Goal: Information Seeking & Learning: Learn about a topic

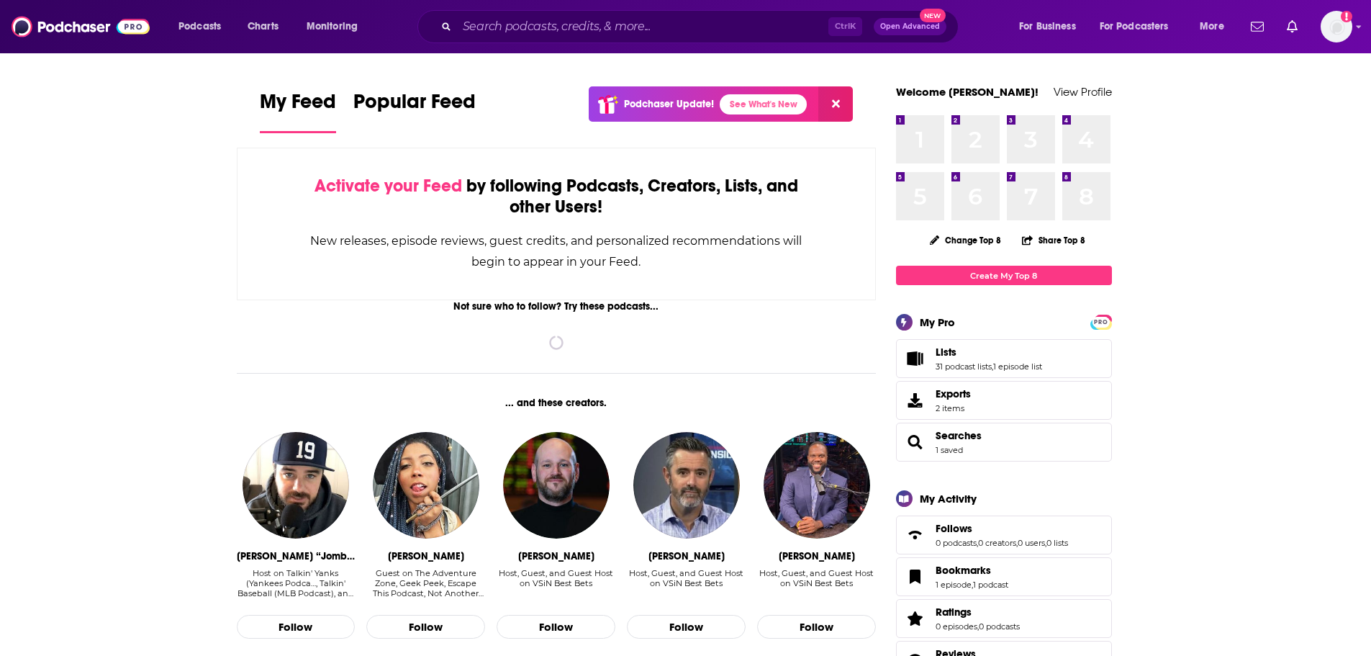
click at [528, 13] on div "Ctrl K Open Advanced New" at bounding box center [687, 26] width 541 height 33
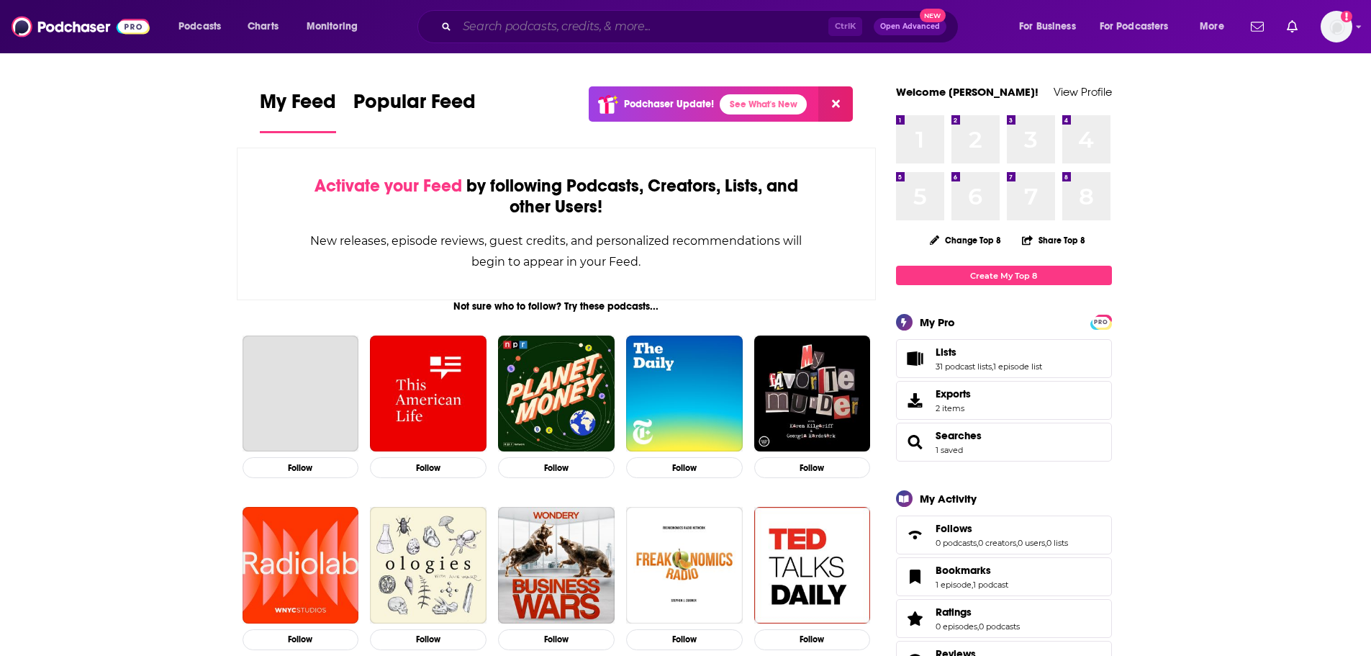
click at [516, 24] on input "Search podcasts, credits, & more..." at bounding box center [642, 26] width 371 height 23
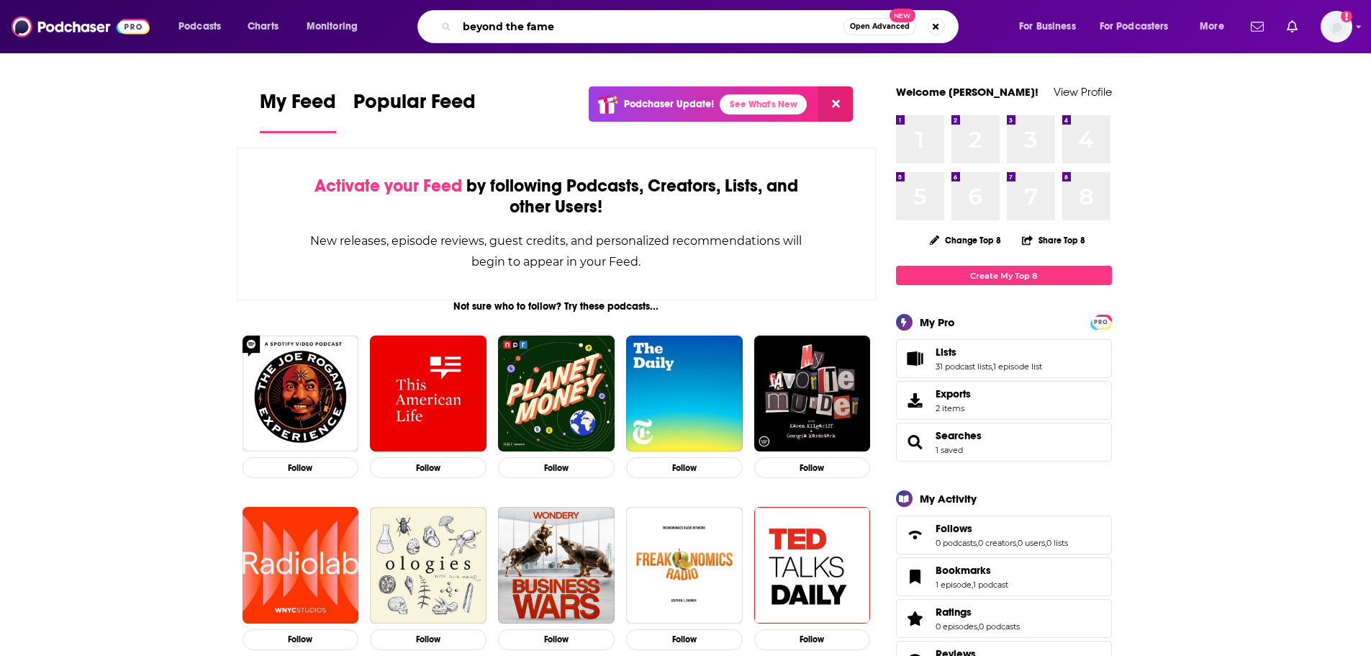
type input "beyond the fame"
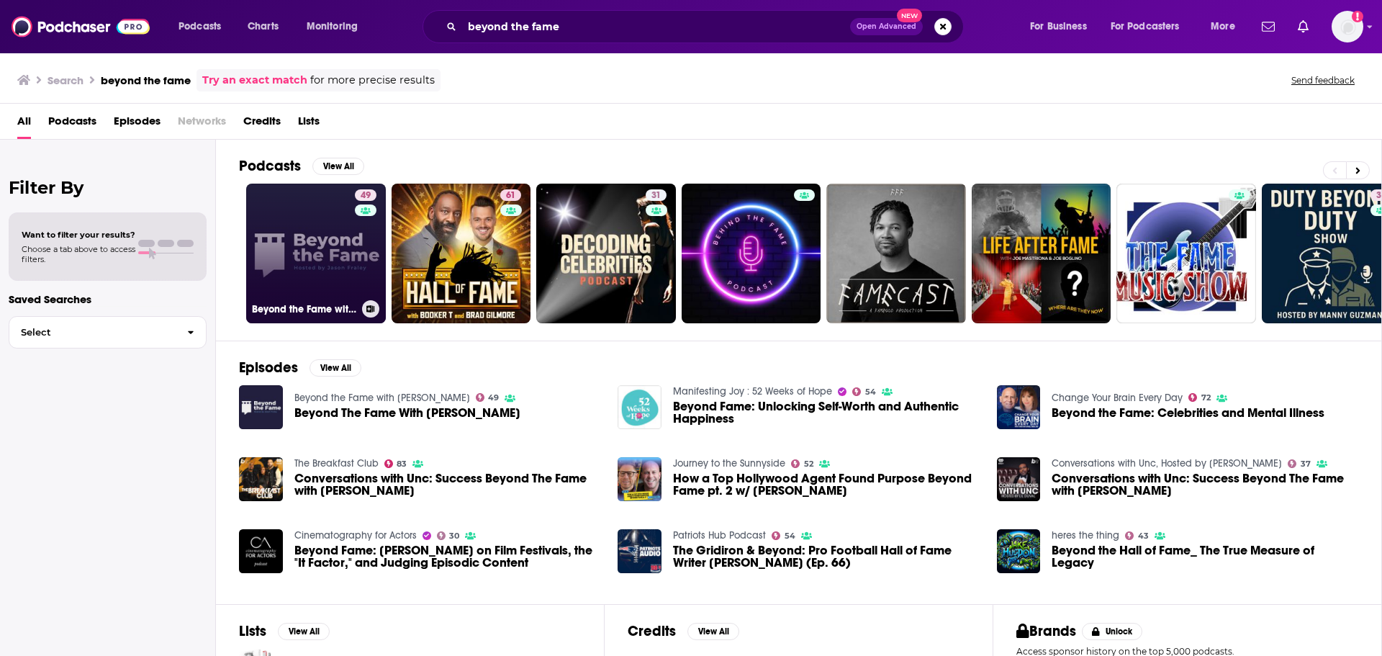
click at [304, 238] on link "49 Beyond the Fame with Jason Fraley" at bounding box center [316, 254] width 140 height 140
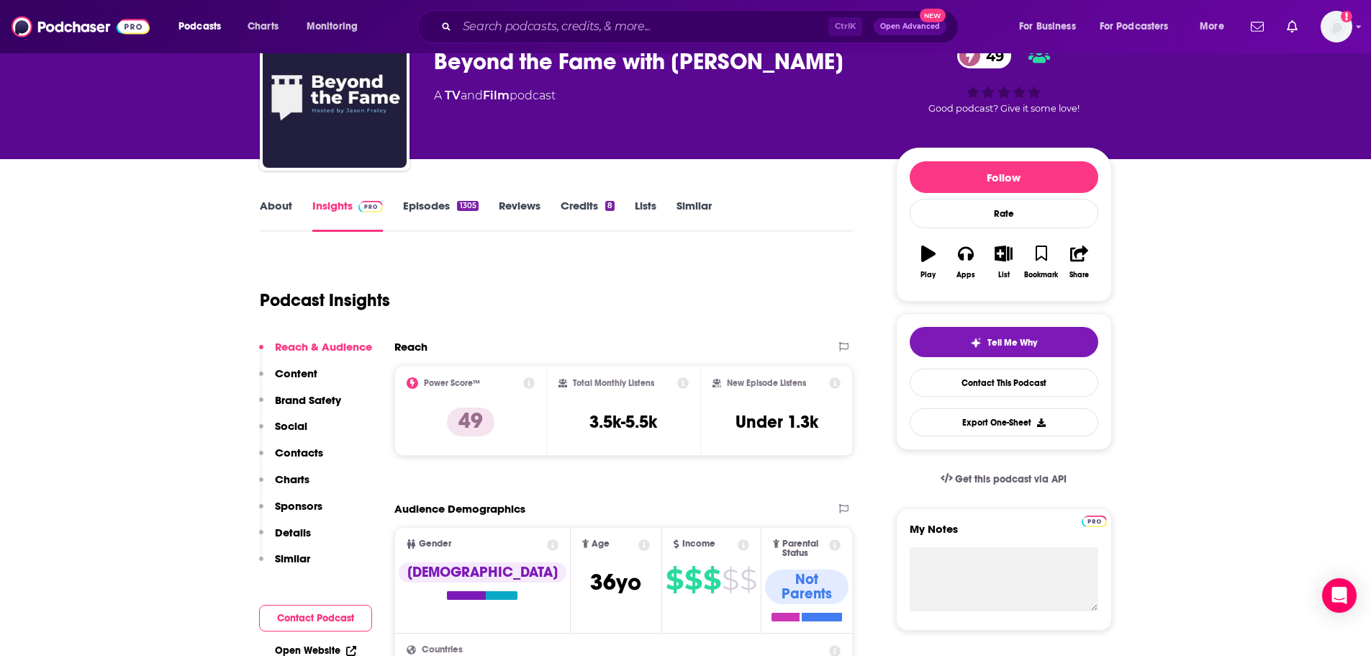
scroll to position [43, 0]
